Goal: Information Seeking & Learning: Learn about a topic

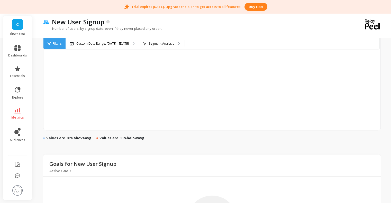
scroll to position [275, 0]
click at [18, 52] on link "dashboards" at bounding box center [17, 51] width 19 height 12
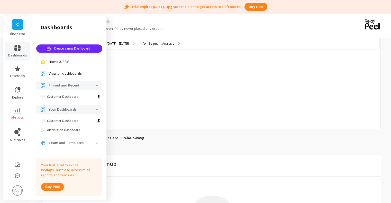
click at [63, 95] on p "Customer Dashboard" at bounding box center [62, 97] width 31 height 4
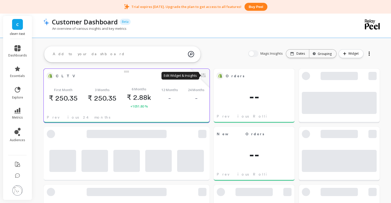
click at [204, 77] on button at bounding box center [203, 75] width 6 height 7
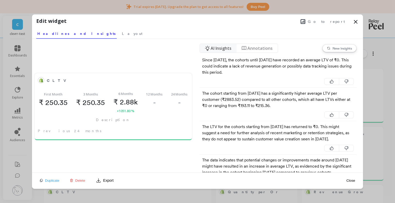
click at [218, 47] on span "AI Insights" at bounding box center [220, 48] width 21 height 6
click at [105, 179] on button "Export" at bounding box center [105, 181] width 22 height 8
click at [159, 148] on div "CLTV First Month ₹ 250.35 3 Months ₹ 250.35 6 Months ₹ 2.88k +1051.80 % 12 Mont…" at bounding box center [113, 106] width 162 height 134
click at [254, 49] on span "Annotations" at bounding box center [259, 48] width 25 height 6
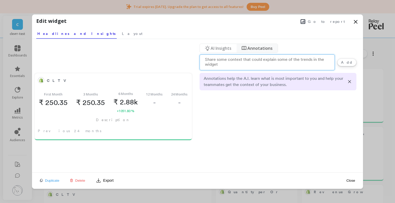
click at [214, 48] on span "AI Insights" at bounding box center [220, 48] width 21 height 6
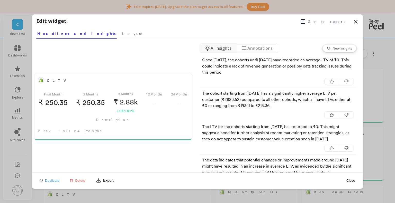
click at [253, 44] on nav "Annotations" at bounding box center [256, 48] width 41 height 9
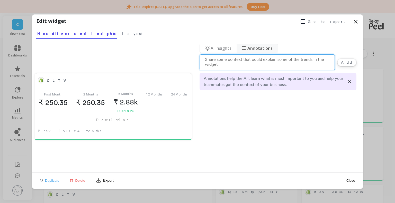
click at [228, 48] on span "AI Insights" at bounding box center [220, 48] width 21 height 6
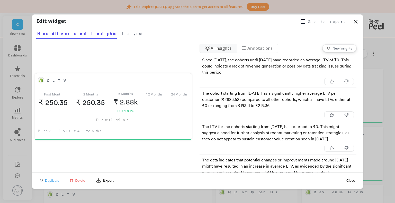
click at [249, 42] on div "AI Insights Annotations New insights Since [DATE], the cohorts until [DATE] hav…" at bounding box center [277, 106] width 157 height 134
click at [246, 46] on nav "Annotations" at bounding box center [256, 48] width 41 height 9
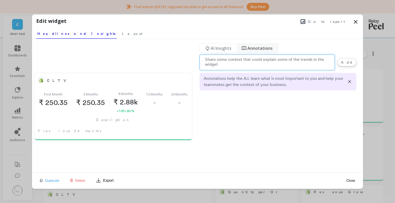
click at [215, 48] on span "AI Insights" at bounding box center [220, 48] width 21 height 6
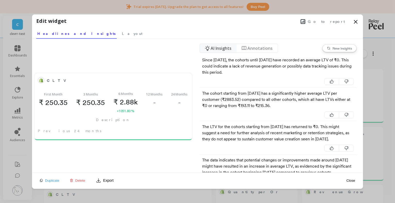
click at [251, 46] on span "Annotations" at bounding box center [259, 48] width 25 height 6
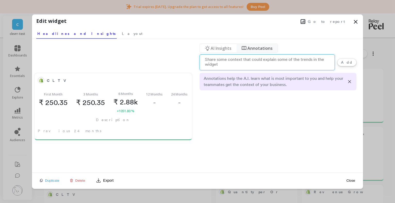
click at [205, 46] on icon at bounding box center [207, 48] width 5 height 5
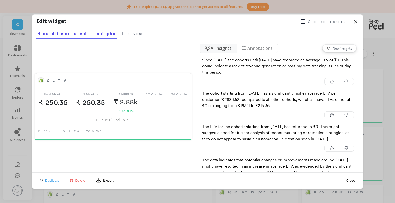
click at [244, 47] on icon at bounding box center [244, 48] width 4 height 3
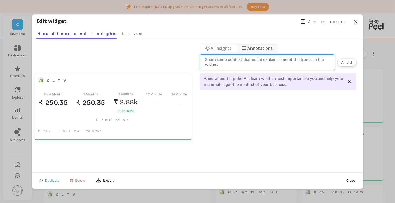
click at [224, 46] on span "AI Insights" at bounding box center [220, 48] width 21 height 6
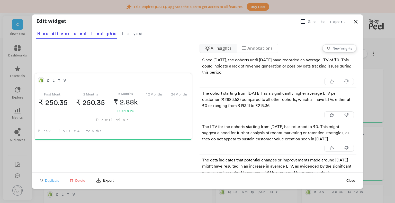
click at [243, 44] on nav "Annotations" at bounding box center [256, 48] width 41 height 9
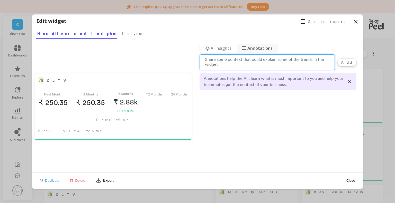
click at [222, 45] on span "AI Insights" at bounding box center [220, 48] width 21 height 6
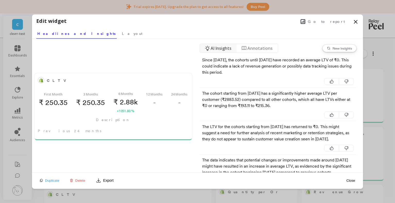
drag, startPoint x: 256, startPoint y: 45, endPoint x: 224, endPoint y: 45, distance: 31.9
click at [255, 45] on span "Annotations" at bounding box center [259, 48] width 25 height 6
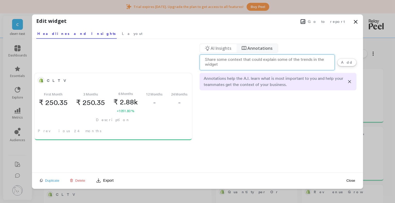
click at [222, 45] on span "AI Insights" at bounding box center [220, 48] width 21 height 6
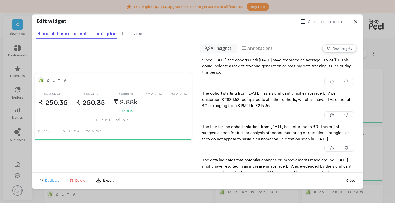
click at [252, 48] on span "Annotations" at bounding box center [259, 48] width 25 height 6
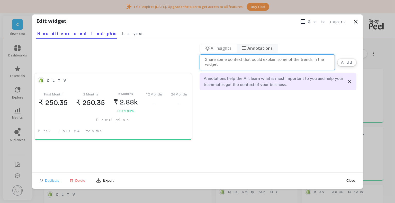
drag, startPoint x: 219, startPoint y: 48, endPoint x: 245, endPoint y: 49, distance: 26.3
click at [220, 48] on span "AI Insights" at bounding box center [220, 48] width 21 height 6
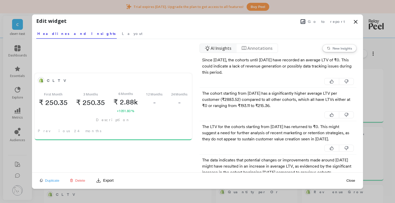
click at [250, 49] on span "Annotations" at bounding box center [259, 48] width 25 height 6
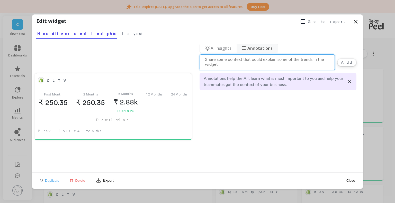
click at [213, 47] on span "AI Insights" at bounding box center [220, 48] width 21 height 6
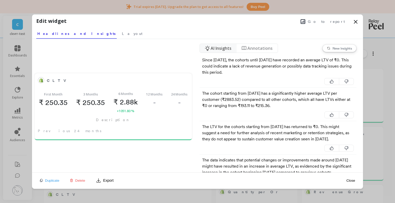
click at [252, 52] on nav "Annotations" at bounding box center [256, 48] width 41 height 9
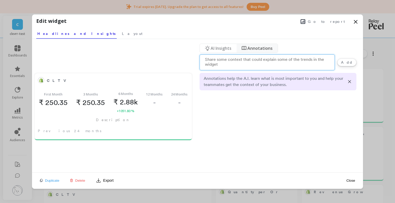
click at [227, 52] on nav "AI Insights" at bounding box center [218, 48] width 37 height 9
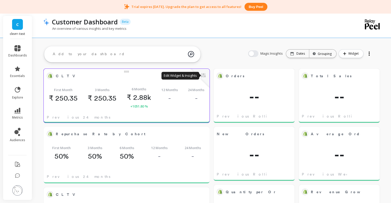
click at [202, 74] on button at bounding box center [203, 75] width 6 height 7
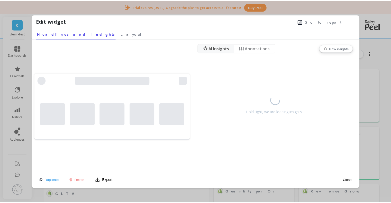
scroll to position [137, 149]
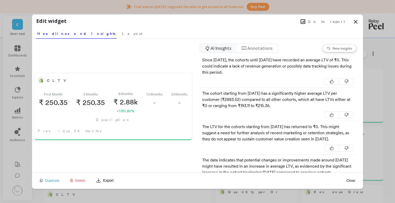
click at [357, 20] on icon at bounding box center [355, 22] width 6 height 6
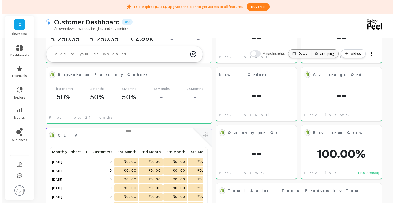
scroll to position [0, 0]
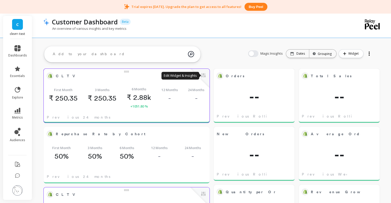
click at [205, 76] on button at bounding box center [203, 75] width 6 height 7
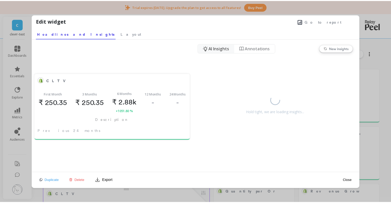
scroll to position [137, 149]
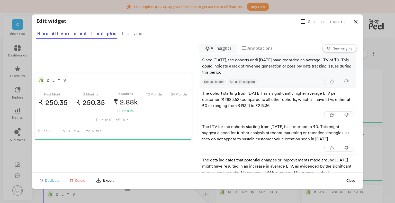
click at [212, 82] on button "Set as Header" at bounding box center [214, 82] width 24 height 6
click at [218, 80] on button "Set as Header" at bounding box center [214, 82] width 24 height 6
click at [242, 80] on button "Set as Description" at bounding box center [241, 82] width 29 height 6
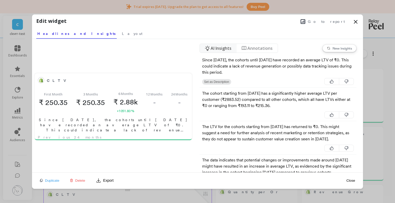
drag, startPoint x: 366, startPoint y: 23, endPoint x: 357, endPoint y: 23, distance: 8.3
click at [357, 23] on div "Customer Dashboard Beta An overview of various insights and key metrics" at bounding box center [213, 24] width 340 height 25
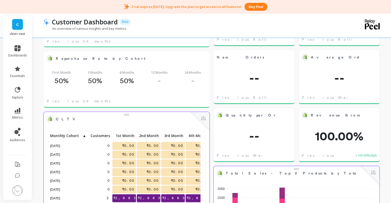
scroll to position [137, 0]
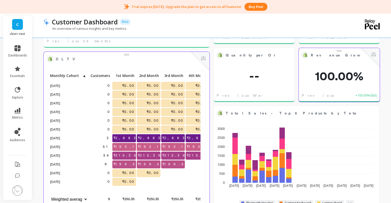
click at [336, 78] on span "100.00%" at bounding box center [339, 76] width 81 height 12
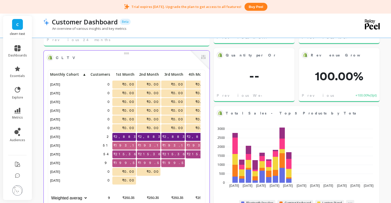
scroll to position [4, 4]
click at [92, 63] on div "ask the AI Which marketing channels have the best ROAS over the last 30 days? W…" at bounding box center [122, 54] width 156 height 20
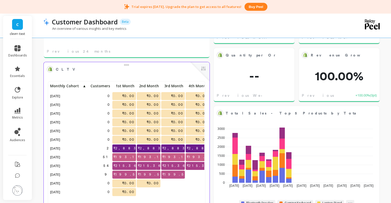
scroll to position [0, 0]
click at [203, 70] on button at bounding box center [203, 69] width 6 height 7
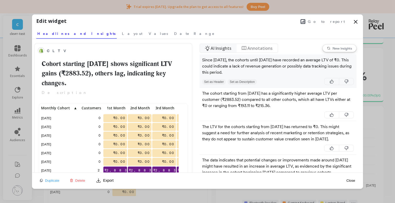
click at [220, 82] on button "Set as Header" at bounding box center [214, 82] width 24 height 6
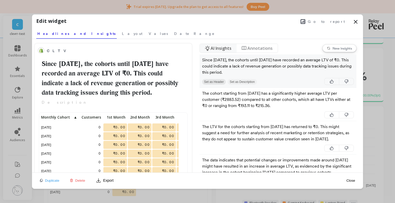
click at [231, 80] on button "Set as Description" at bounding box center [241, 82] width 29 height 6
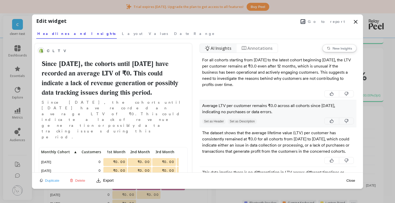
click at [215, 121] on button "Set as Header" at bounding box center [214, 122] width 24 height 6
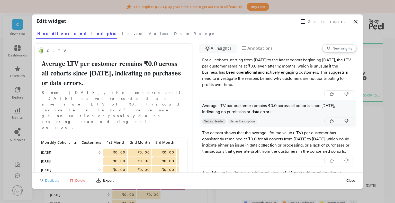
click at [245, 121] on button "Set as Description" at bounding box center [241, 122] width 29 height 6
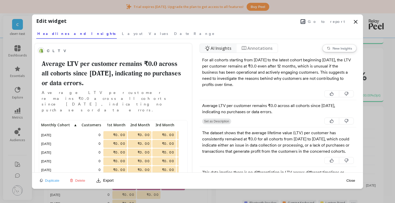
click at [355, 22] on icon at bounding box center [355, 21] width 3 height 3
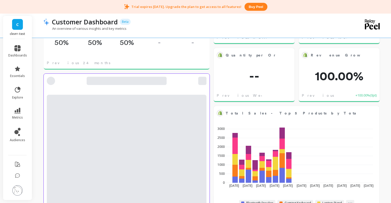
click at [201, 80] on div at bounding box center [202, 81] width 8 height 8
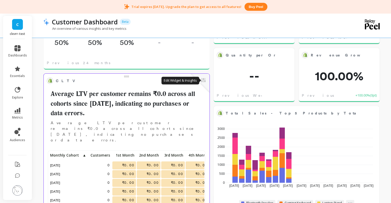
click at [201, 77] on button at bounding box center [203, 80] width 6 height 7
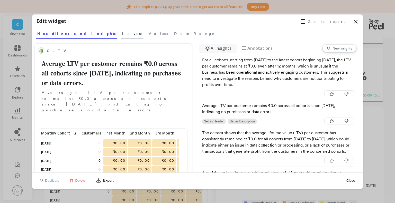
click at [122, 35] on span "Layout" at bounding box center [132, 33] width 21 height 5
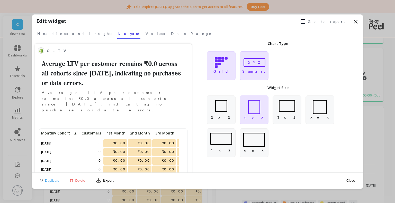
click at [252, 63] on icon at bounding box center [254, 62] width 24 height 11
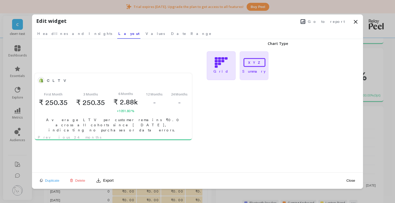
click at [226, 65] on icon at bounding box center [221, 62] width 13 height 11
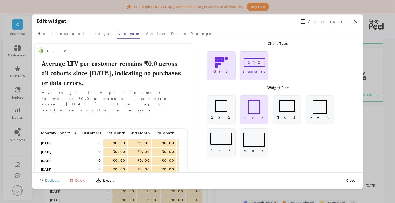
click at [246, 64] on icon at bounding box center [254, 62] width 24 height 11
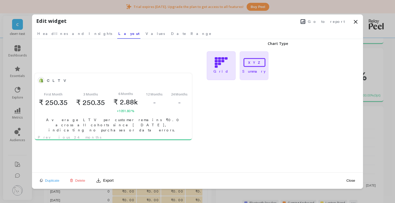
click at [217, 63] on icon at bounding box center [221, 63] width 12 height 10
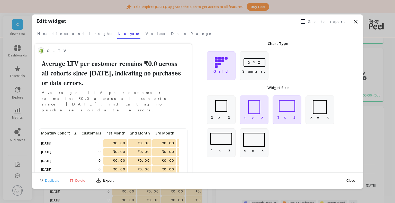
click at [292, 110] on div at bounding box center [287, 106] width 16 height 12
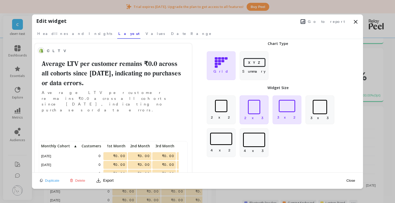
click at [249, 104] on div at bounding box center [254, 107] width 12 height 14
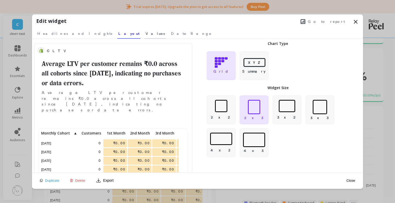
click at [145, 32] on span "Values" at bounding box center [154, 33] width 19 height 5
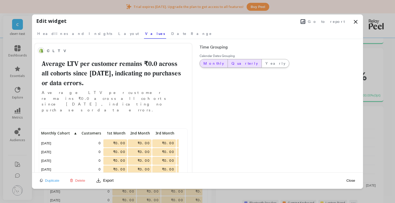
click at [234, 64] on span "Quarterly" at bounding box center [244, 63] width 26 height 5
click at [211, 64] on span "Monthly" at bounding box center [213, 63] width 21 height 5
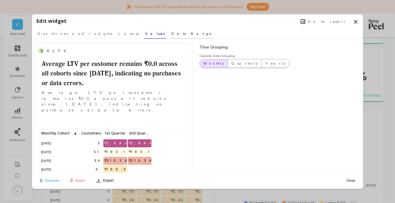
click at [171, 33] on span "Date Range" at bounding box center [191, 33] width 41 height 5
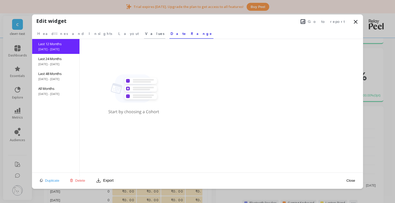
click at [144, 37] on link "Values" at bounding box center [154, 33] width 21 height 12
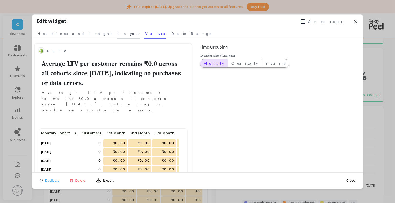
click at [117, 33] on link "Layout" at bounding box center [128, 33] width 23 height 12
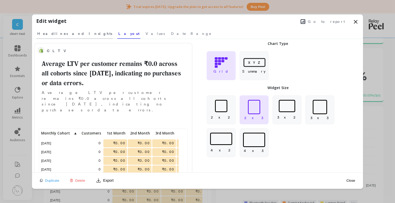
click at [68, 33] on span "Headlines and Insights" at bounding box center [74, 33] width 75 height 5
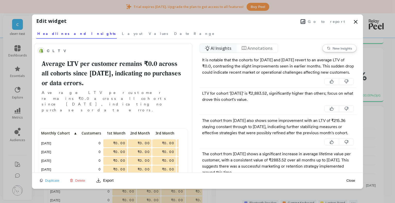
click at [357, 21] on icon at bounding box center [355, 22] width 6 height 6
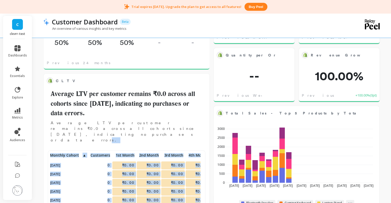
drag, startPoint x: 96, startPoint y: 130, endPoint x: 42, endPoint y: 122, distance: 55.4
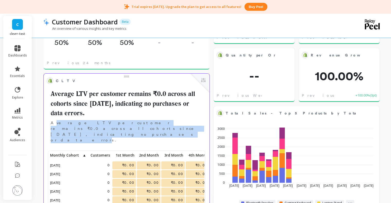
drag, startPoint x: 100, startPoint y: 130, endPoint x: 52, endPoint y: 122, distance: 48.2
click at [52, 122] on p "Average LTV per customer remains ₹0.0 across all cohorts since [DATE], indicati…" at bounding box center [127, 131] width 160 height 23
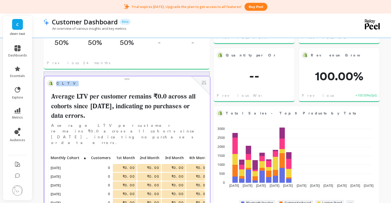
drag, startPoint x: 126, startPoint y: 76, endPoint x: 127, endPoint y: 78, distance: 2.6
click at [127, 78] on div at bounding box center [127, 78] width 166 height 4
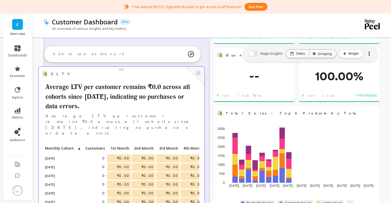
drag, startPoint x: 51, startPoint y: 95, endPoint x: 46, endPoint y: 88, distance: 8.6
click at [46, 88] on h2 "Average LTV per customer remains ₹0.0 across all cohorts since [DATE], indicati…" at bounding box center [122, 96] width 160 height 29
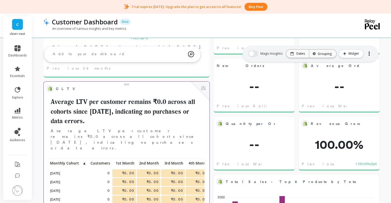
click at [104, 138] on p "Average LTV per customer remains ₹0.0 across all cohorts since [DATE], indicati…" at bounding box center [127, 139] width 160 height 23
click at [203, 88] on button at bounding box center [203, 88] width 6 height 7
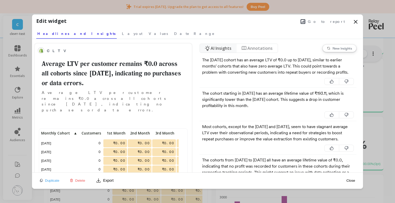
click at [357, 20] on icon at bounding box center [355, 22] width 6 height 6
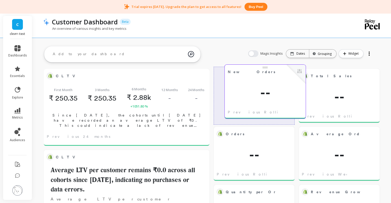
drag, startPoint x: 242, startPoint y: 150, endPoint x: 252, endPoint y: 86, distance: 64.4
click at [252, 87] on span "--" at bounding box center [265, 93] width 81 height 12
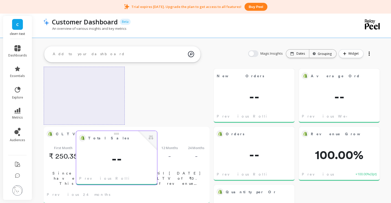
drag, startPoint x: 335, startPoint y: 100, endPoint x: 112, endPoint y: 163, distance: 231.1
click at [112, 163] on span "--" at bounding box center [116, 159] width 81 height 12
